Goal: Task Accomplishment & Management: Complete application form

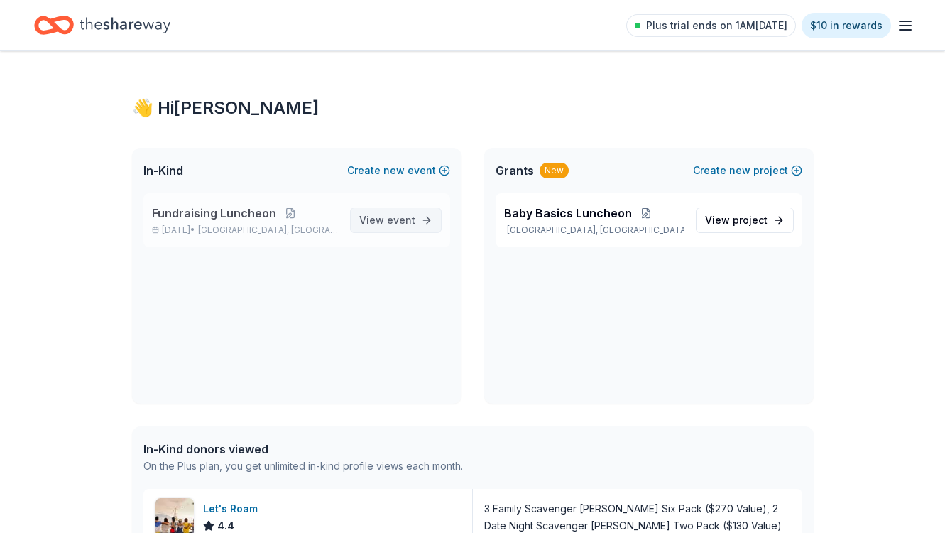
click at [388, 219] on span "event" at bounding box center [401, 220] width 28 height 12
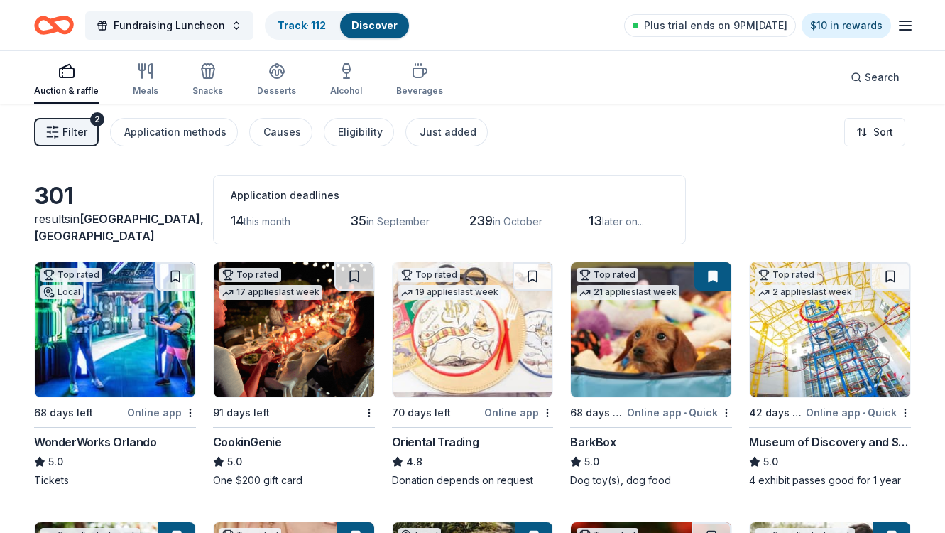
click at [373, 22] on link "Discover" at bounding box center [374, 25] width 46 height 12
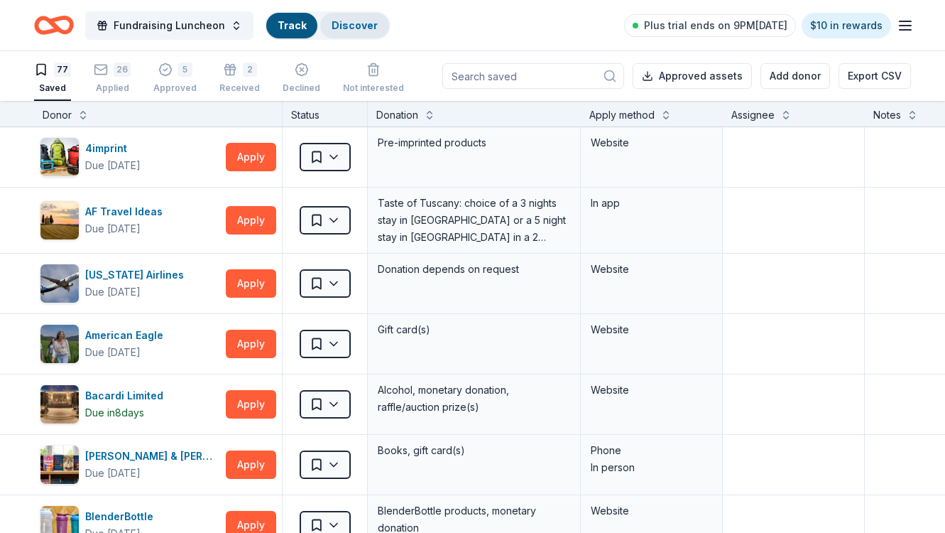
scroll to position [1, 0]
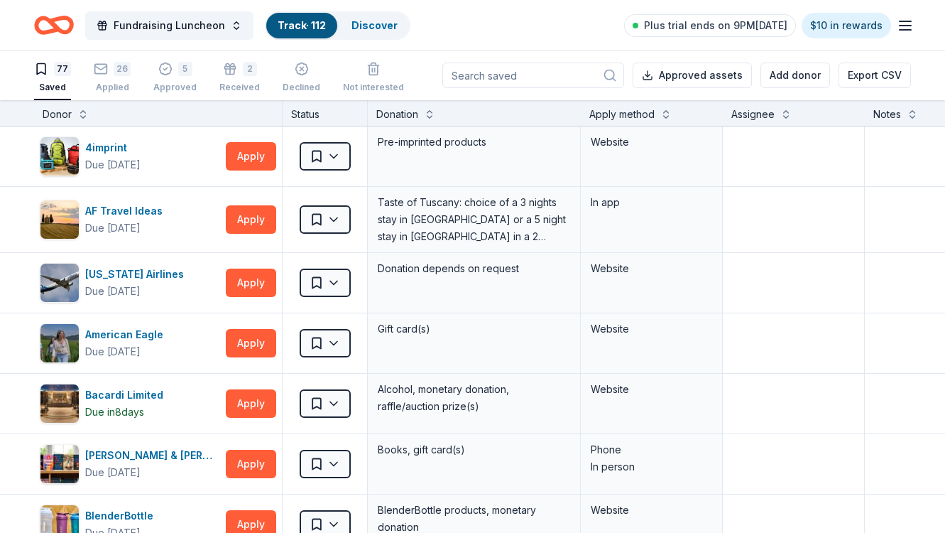
click at [571, 73] on input at bounding box center [533, 75] width 182 height 26
click at [380, 21] on link "Discover" at bounding box center [374, 25] width 46 height 12
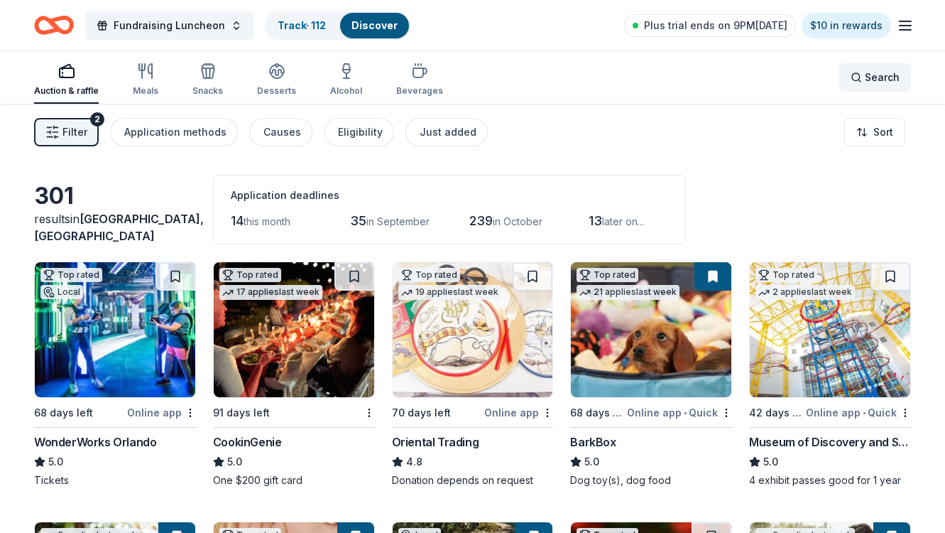
click at [861, 78] on div "Search" at bounding box center [875, 77] width 49 height 17
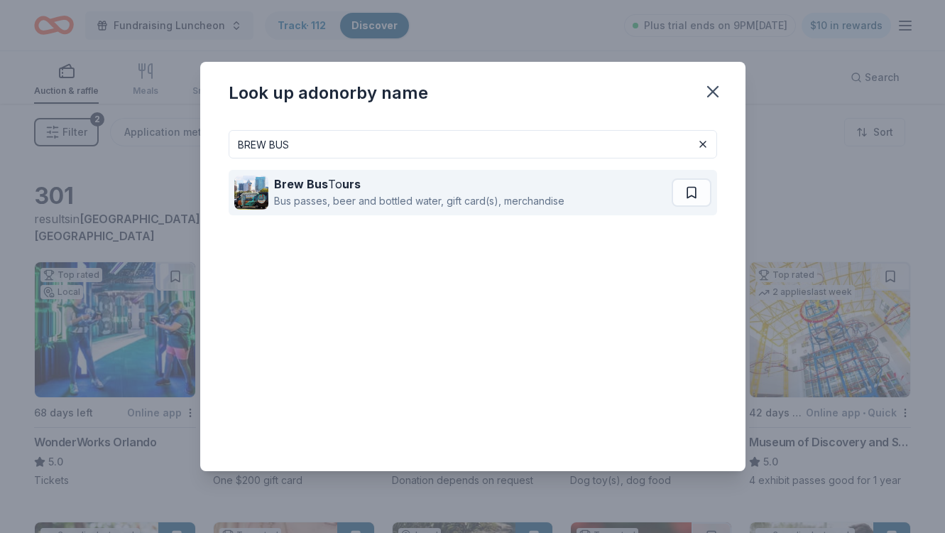
type input "BREW BUS"
click at [435, 187] on div "Brew Bus To urs" at bounding box center [419, 183] width 290 height 17
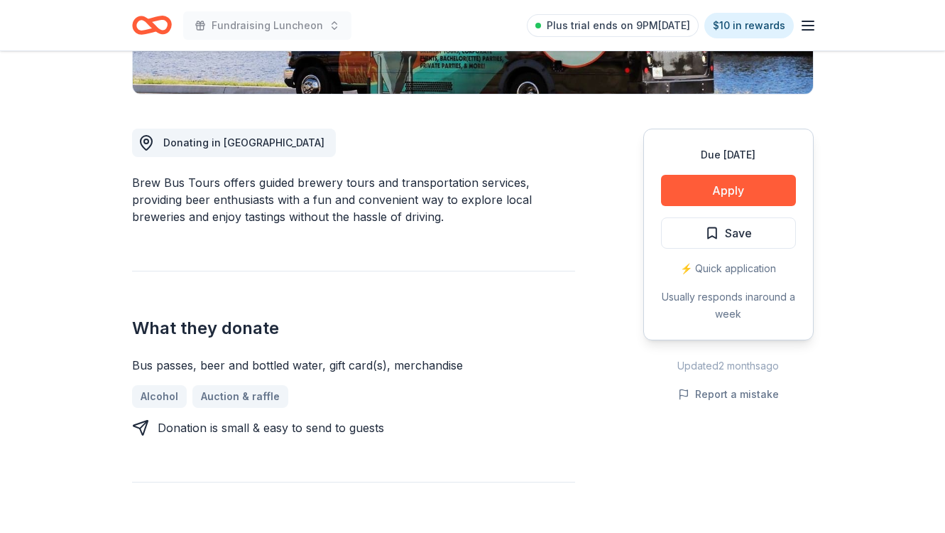
scroll to position [336, 0]
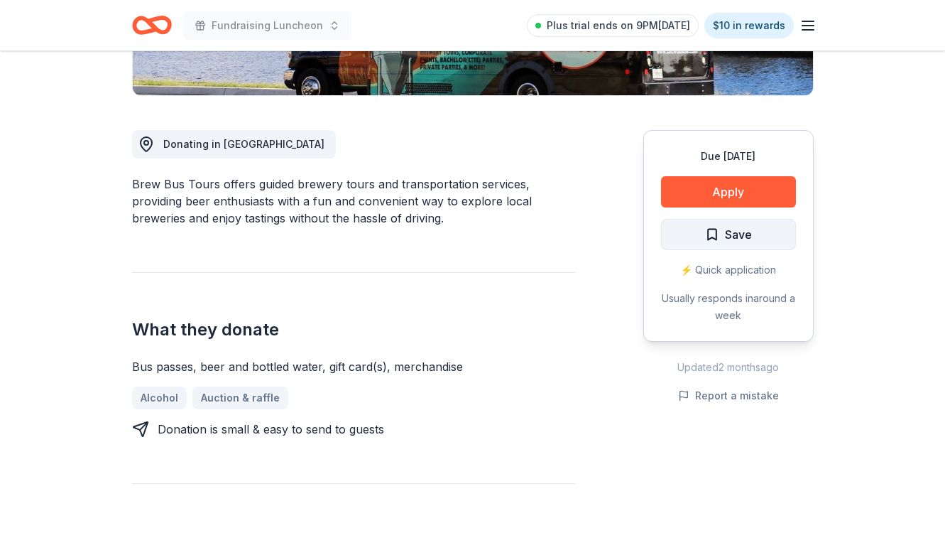
click at [714, 234] on span "Save" at bounding box center [728, 234] width 47 height 18
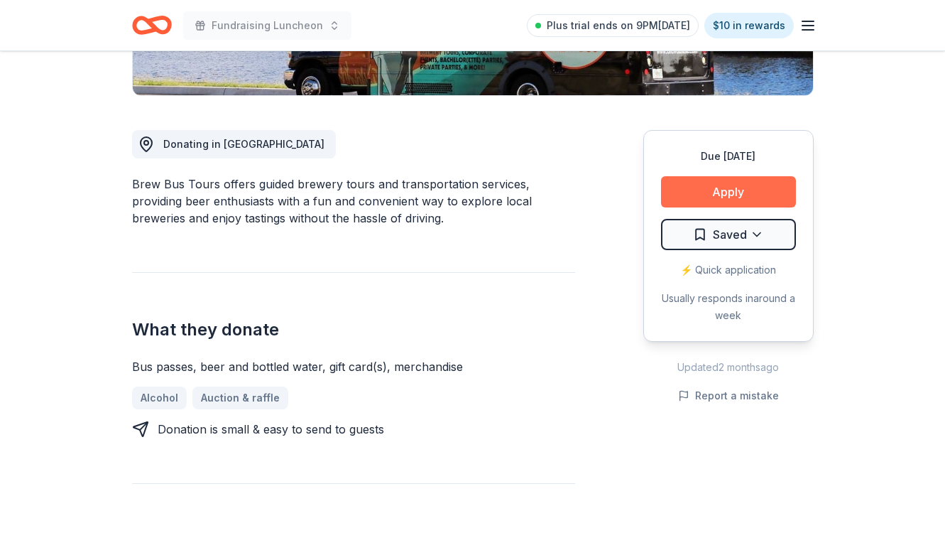
click at [713, 195] on button "Apply" at bounding box center [728, 191] width 135 height 31
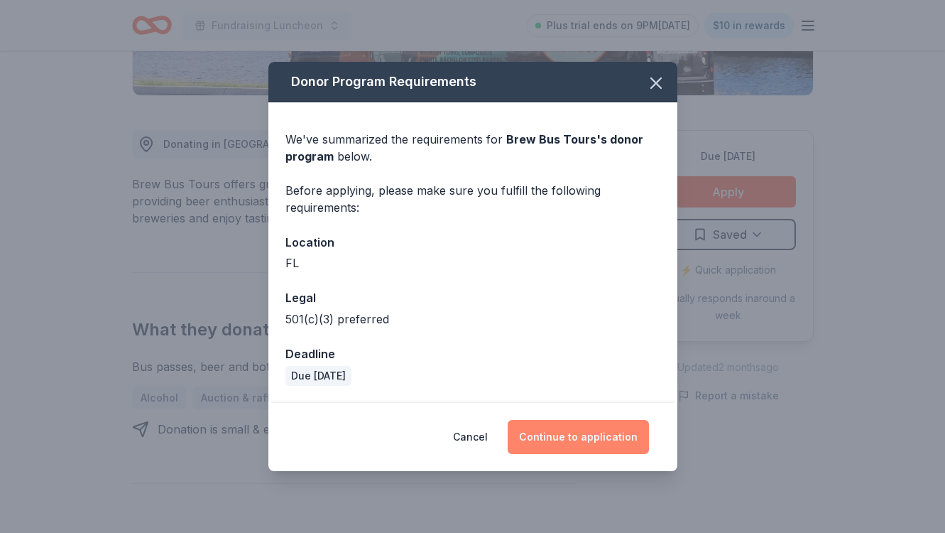
click at [616, 435] on button "Continue to application" at bounding box center [578, 437] width 141 height 34
